Goal: Use online tool/utility: Use online tool/utility

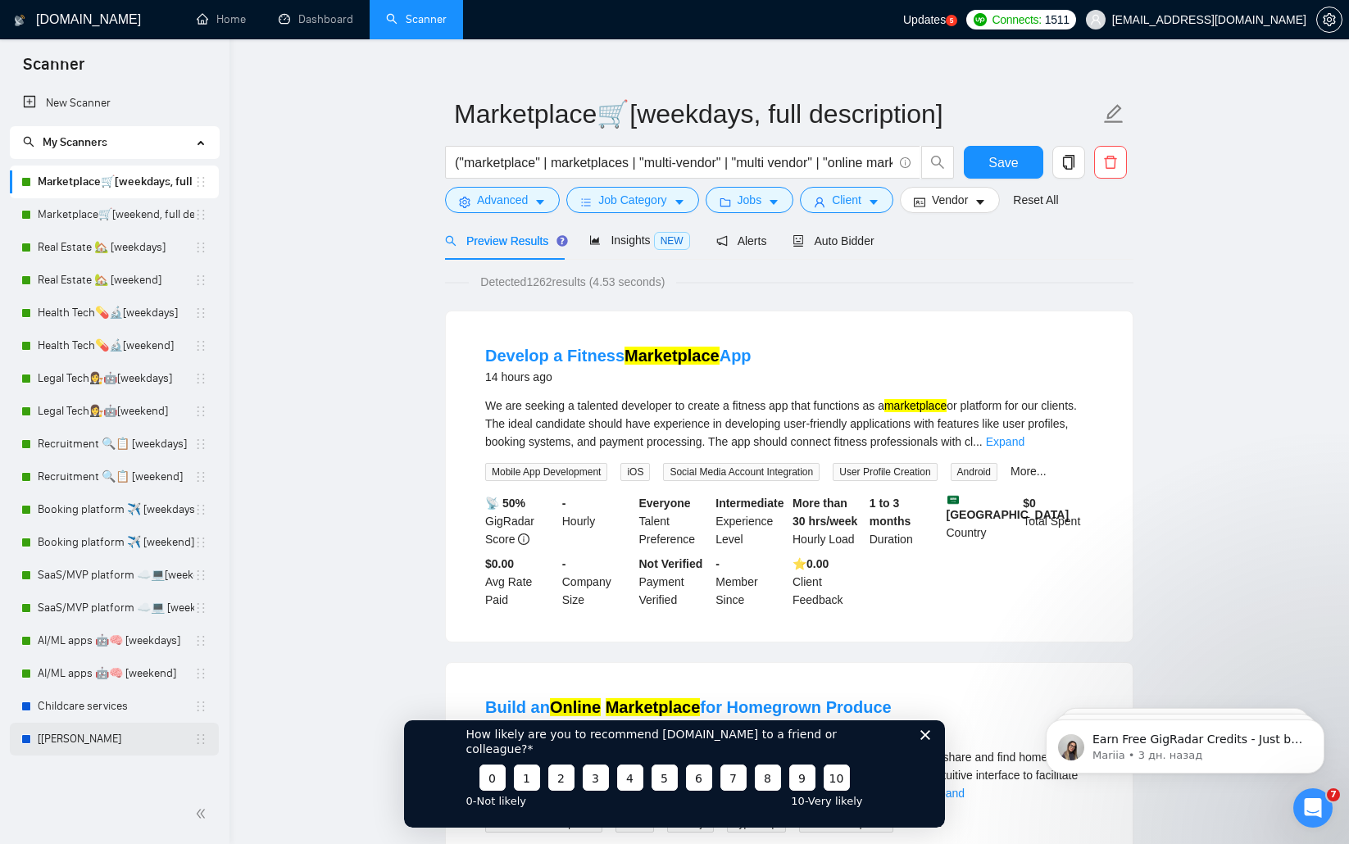
scroll to position [18, 0]
click at [112, 739] on link "[[PERSON_NAME]" at bounding box center [116, 739] width 157 height 33
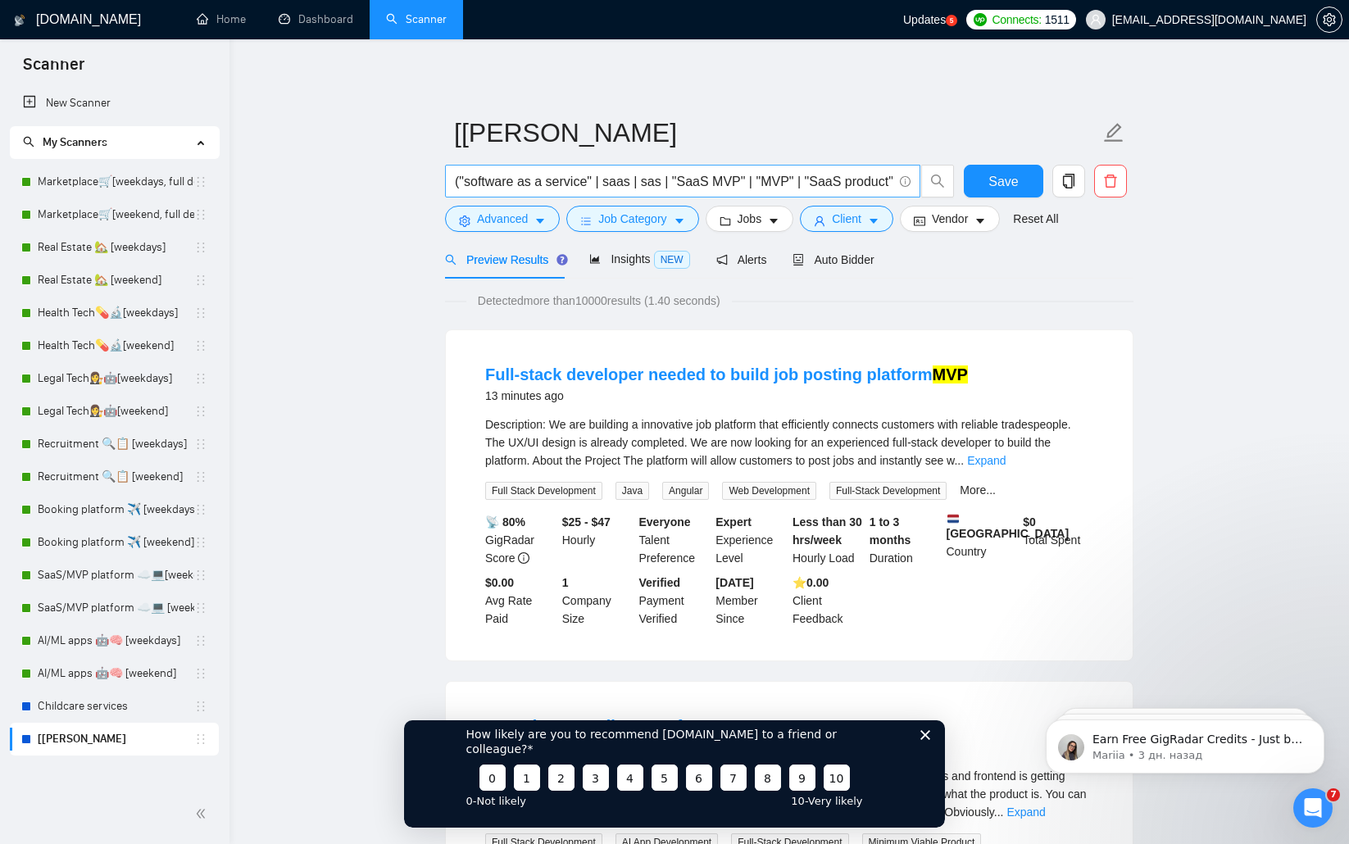
click at [867, 185] on input "("software as a service" | saas | sas | "SaaS MVP" | "MVP" | "SaaS product" | "…" at bounding box center [674, 181] width 438 height 20
drag, startPoint x: 855, startPoint y: 183, endPoint x: 942, endPoint y: 194, distance: 88.4
click at [942, 194] on span "("software as a service" | saas | sas | "SaaS MVP" | "MVP" | "SaaS product" | "…" at bounding box center [700, 181] width 510 height 33
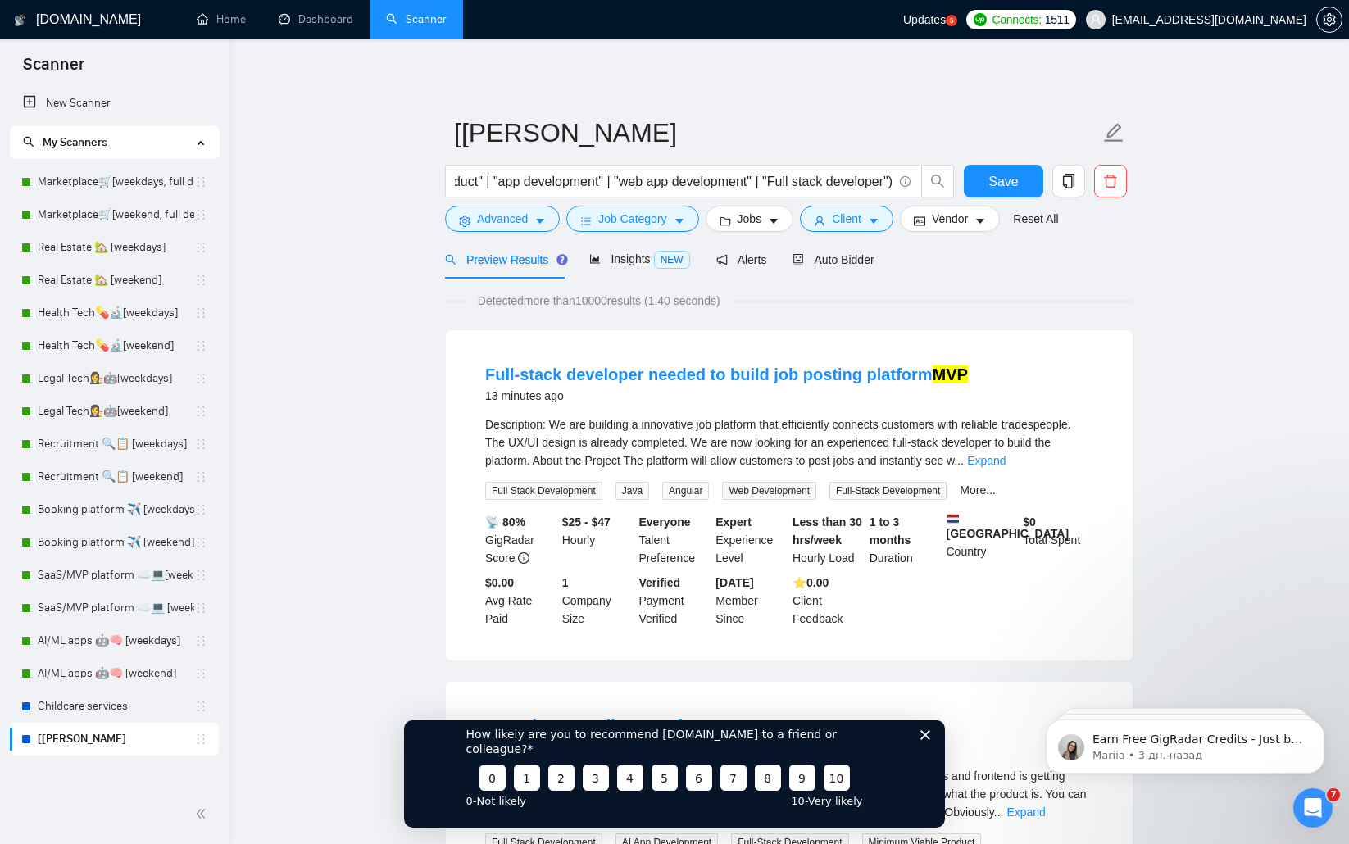
scroll to position [0, 0]
click at [1069, 174] on icon "copy" at bounding box center [1068, 181] width 11 height 15
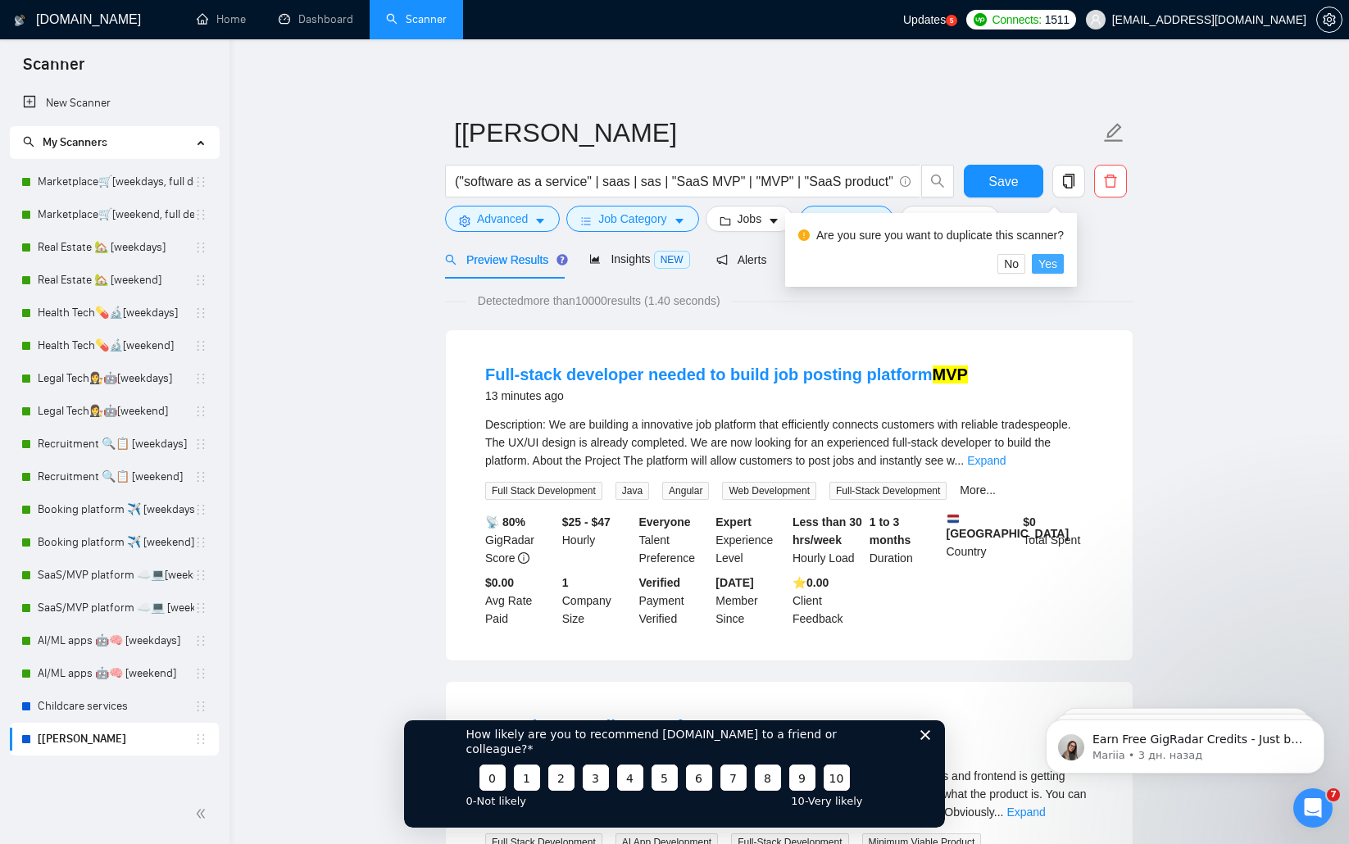
click at [1057, 260] on span "Yes" at bounding box center [1047, 264] width 19 height 18
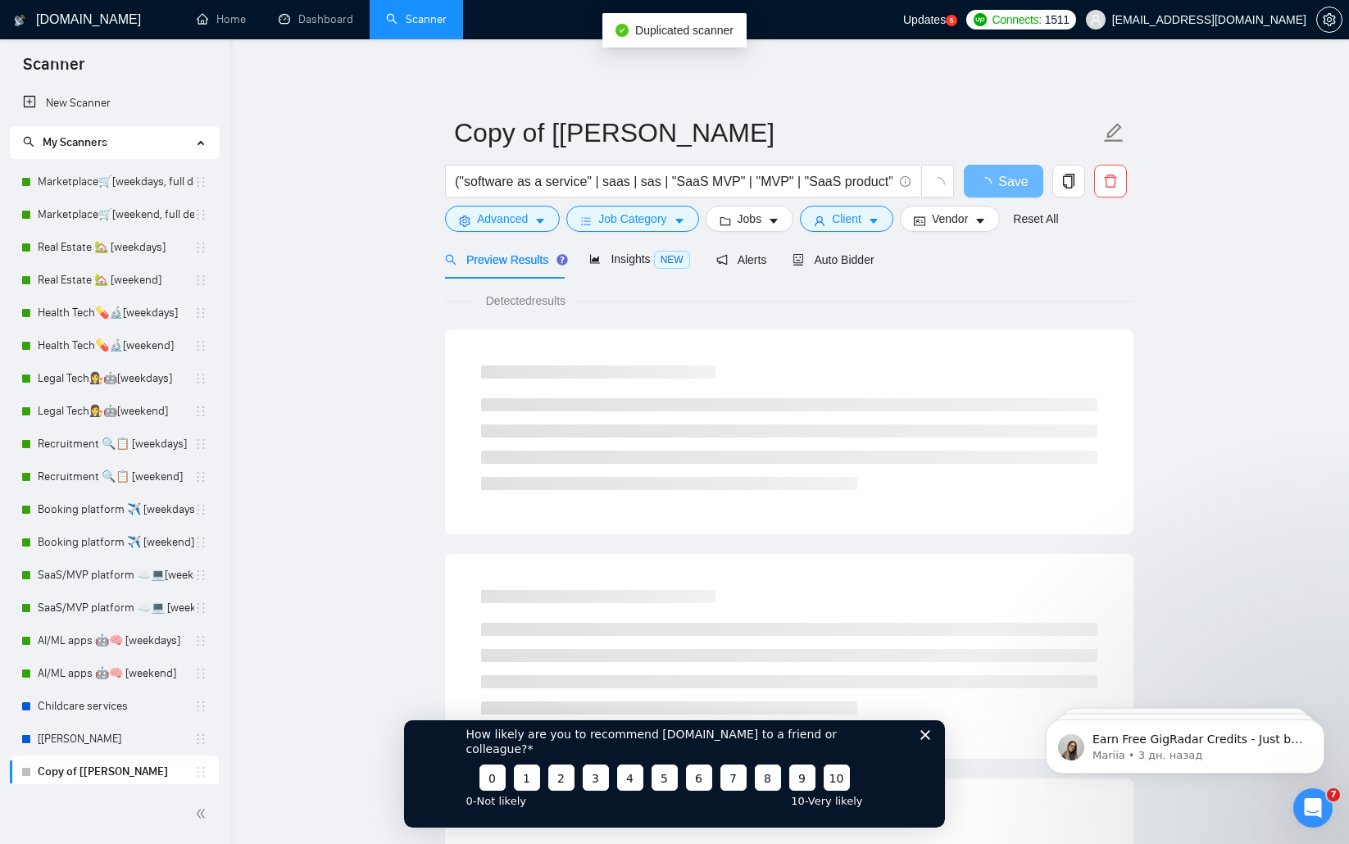
scroll to position [26, 0]
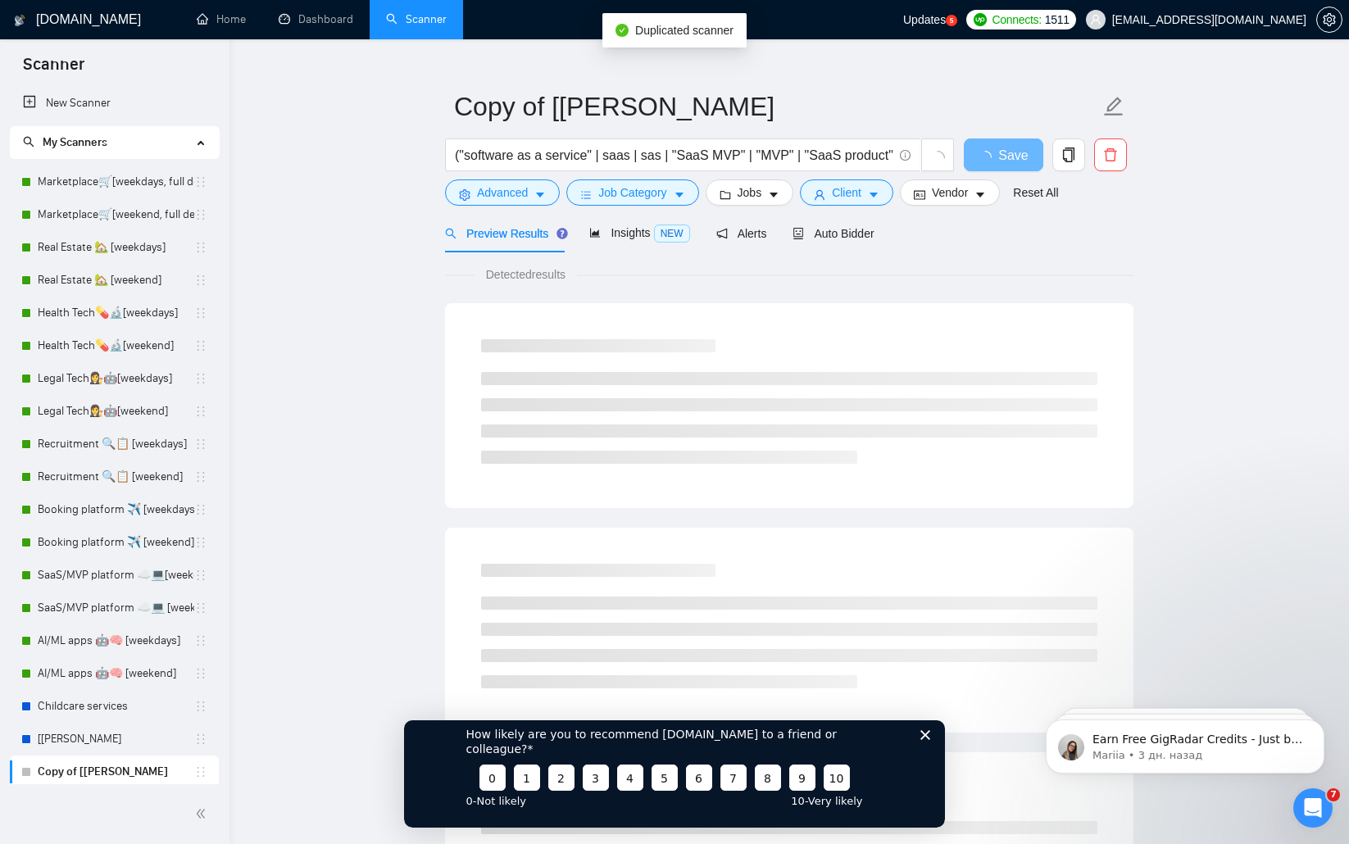
click at [88, 773] on link "Copy of [[PERSON_NAME]" at bounding box center [116, 772] width 157 height 33
click at [84, 773] on link "Copy of [[PERSON_NAME]" at bounding box center [116, 772] width 157 height 33
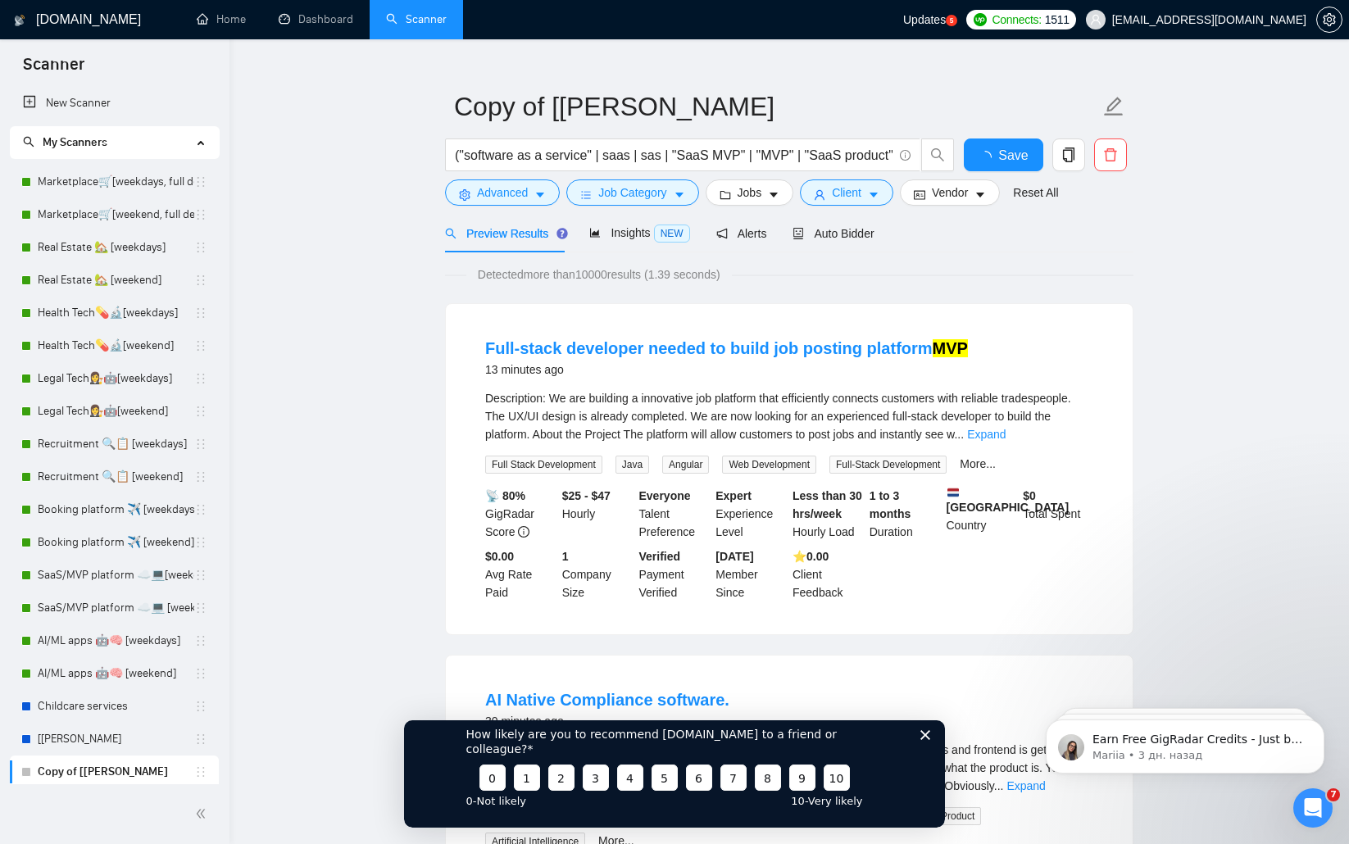
click at [84, 773] on link "Copy of [[PERSON_NAME]" at bounding box center [116, 772] width 157 height 33
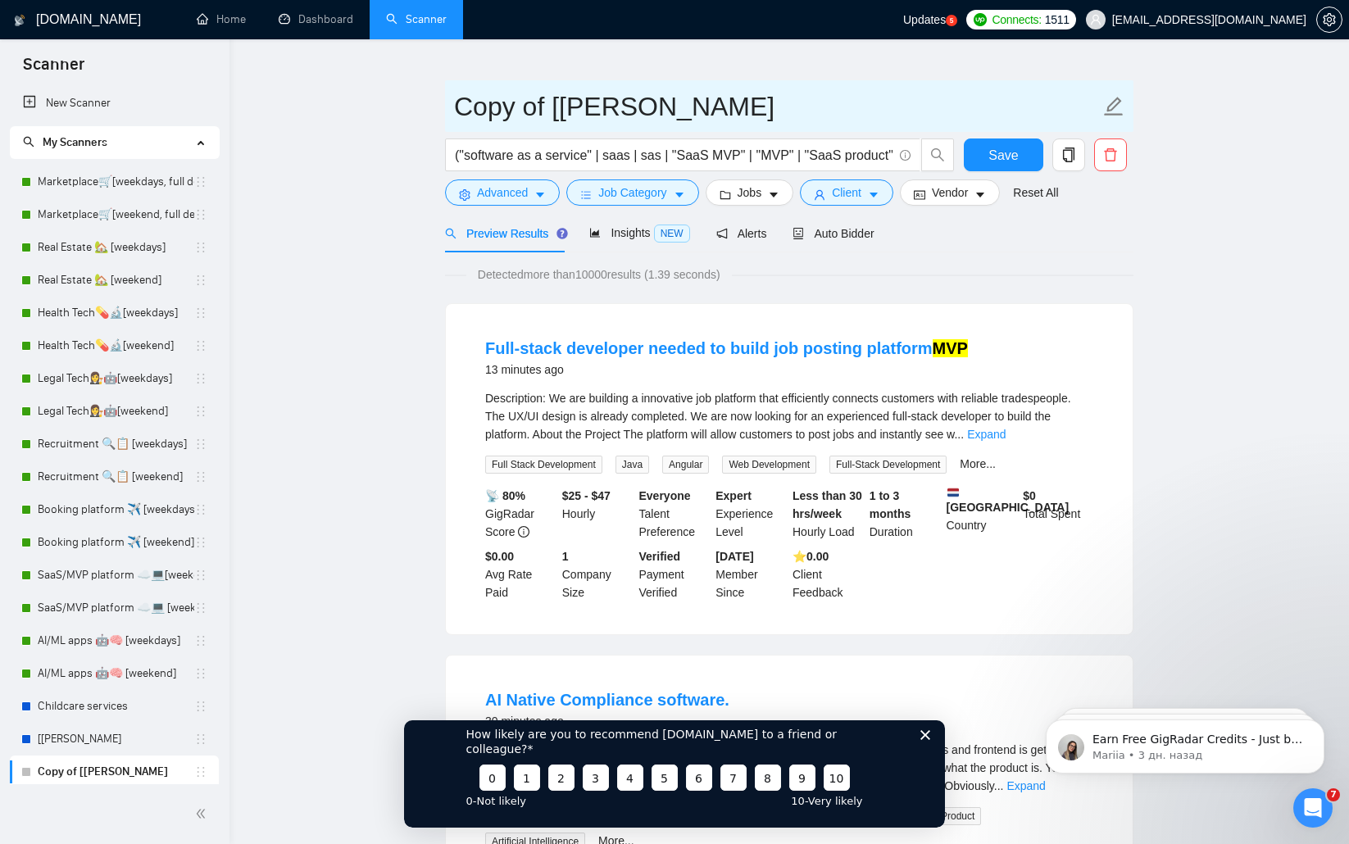
click at [1110, 102] on icon "edit" at bounding box center [1113, 106] width 21 height 21
drag, startPoint x: 553, startPoint y: 106, endPoint x: 397, endPoint y: 104, distance: 156.5
click at [484, 107] on input "[[PERSON_NAME]" at bounding box center [777, 106] width 646 height 41
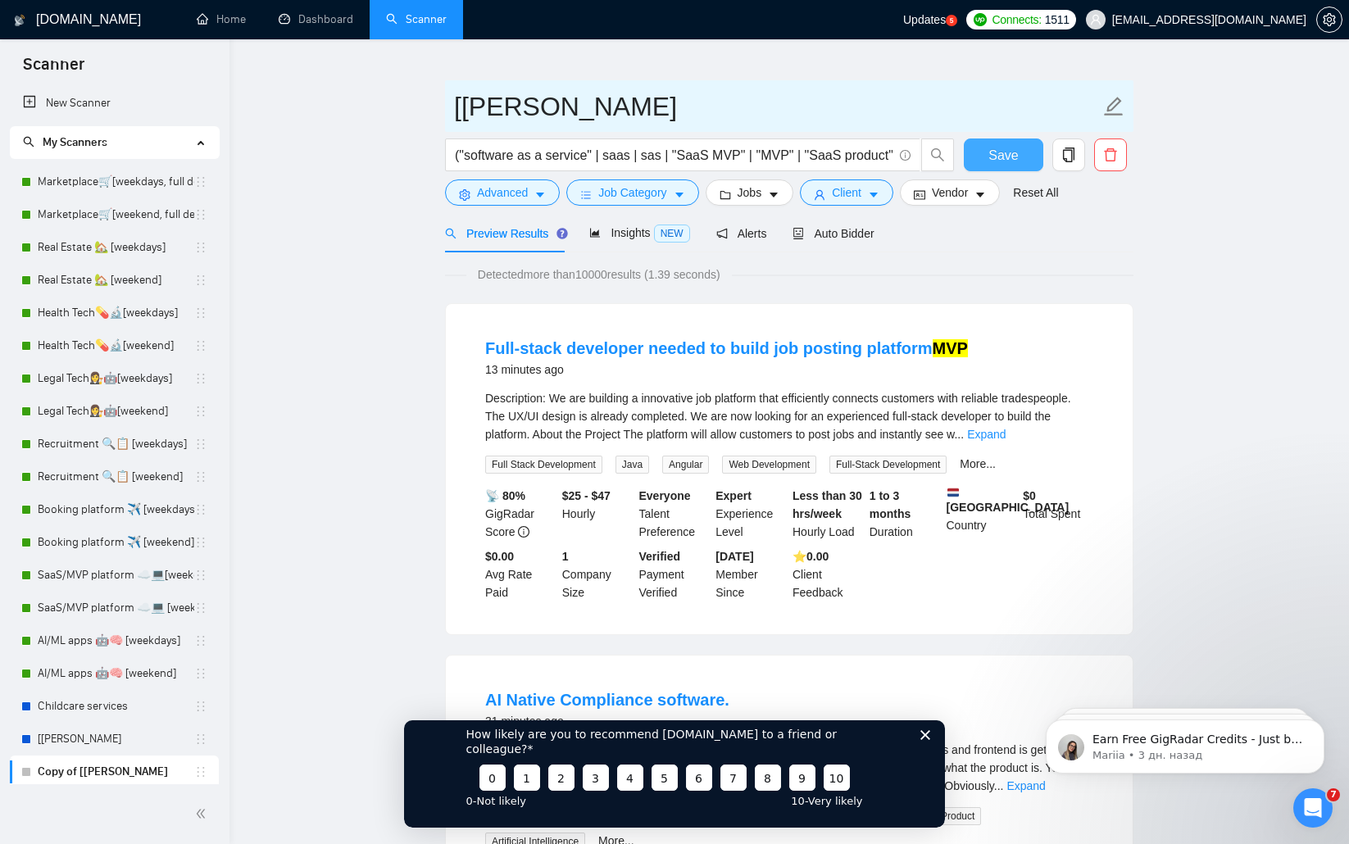
type input "[[PERSON_NAME]"
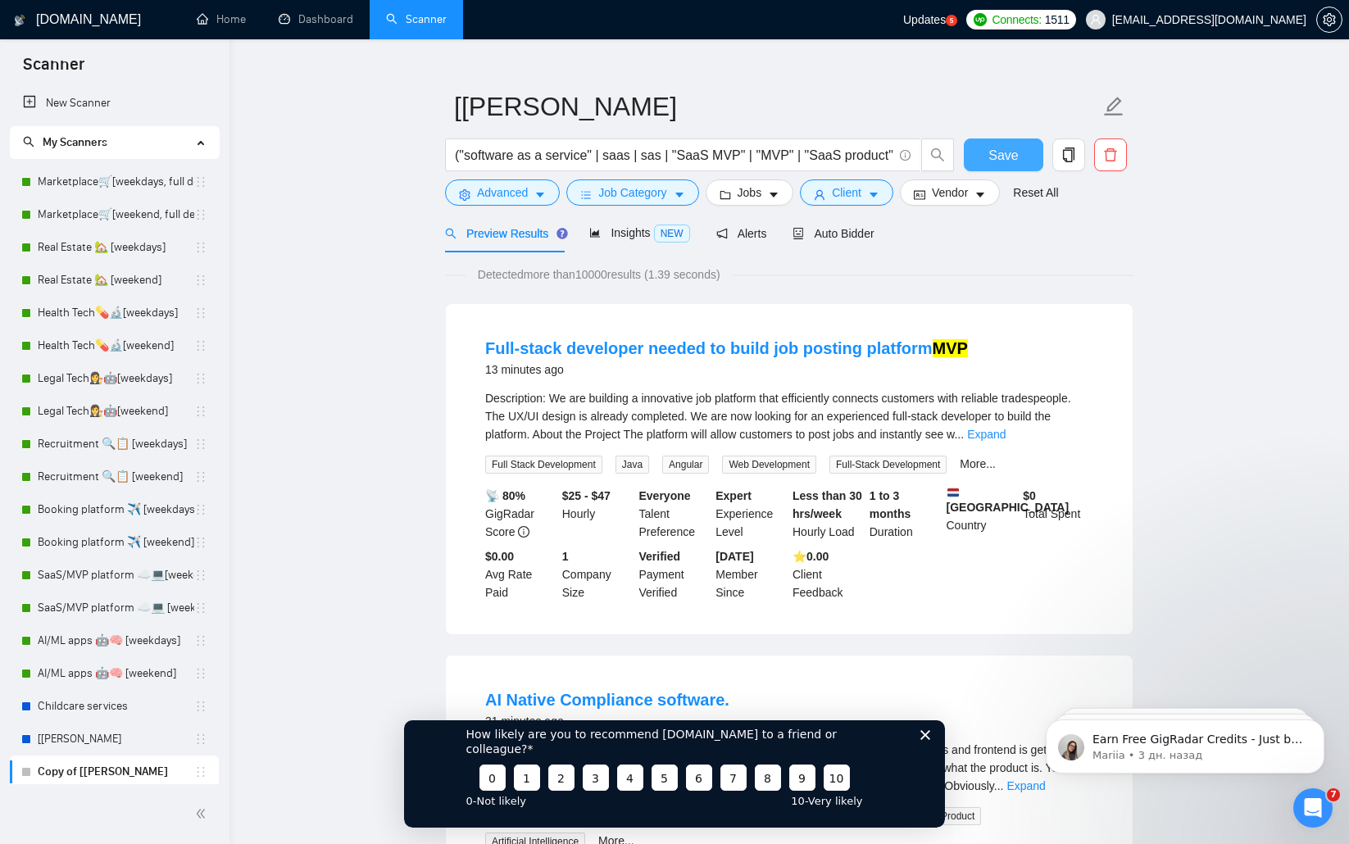
click at [1016, 158] on span "Save" at bounding box center [1003, 155] width 30 height 20
